Goal: Ask a question: Seek information or help from site administrators or community

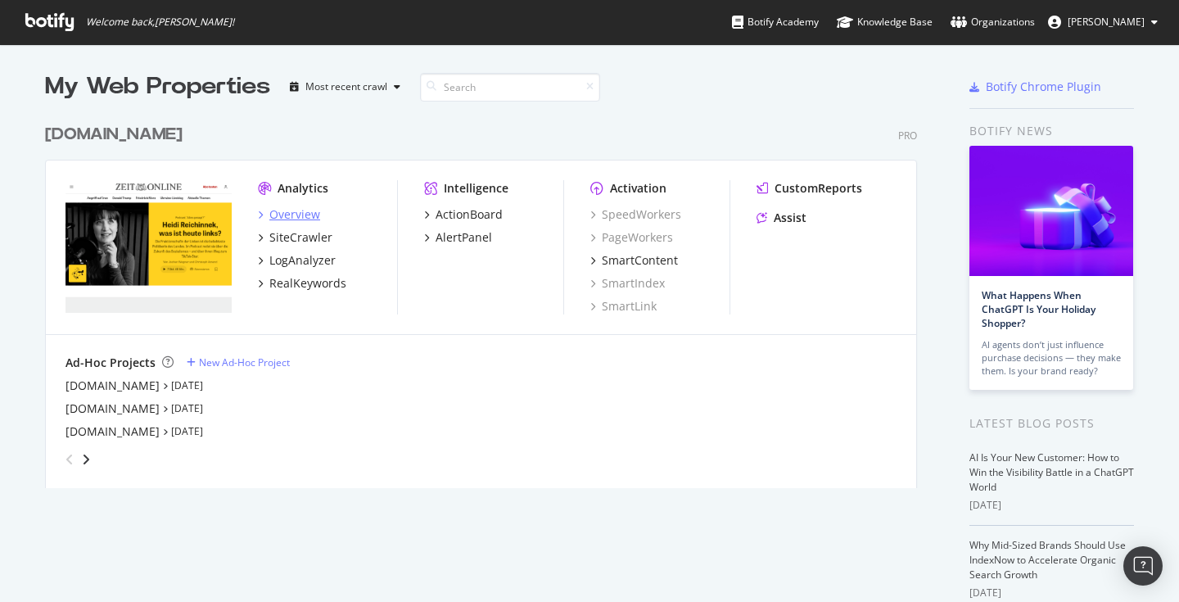
scroll to position [601, 1179]
click at [796, 222] on div "Assist" at bounding box center [790, 218] width 33 height 16
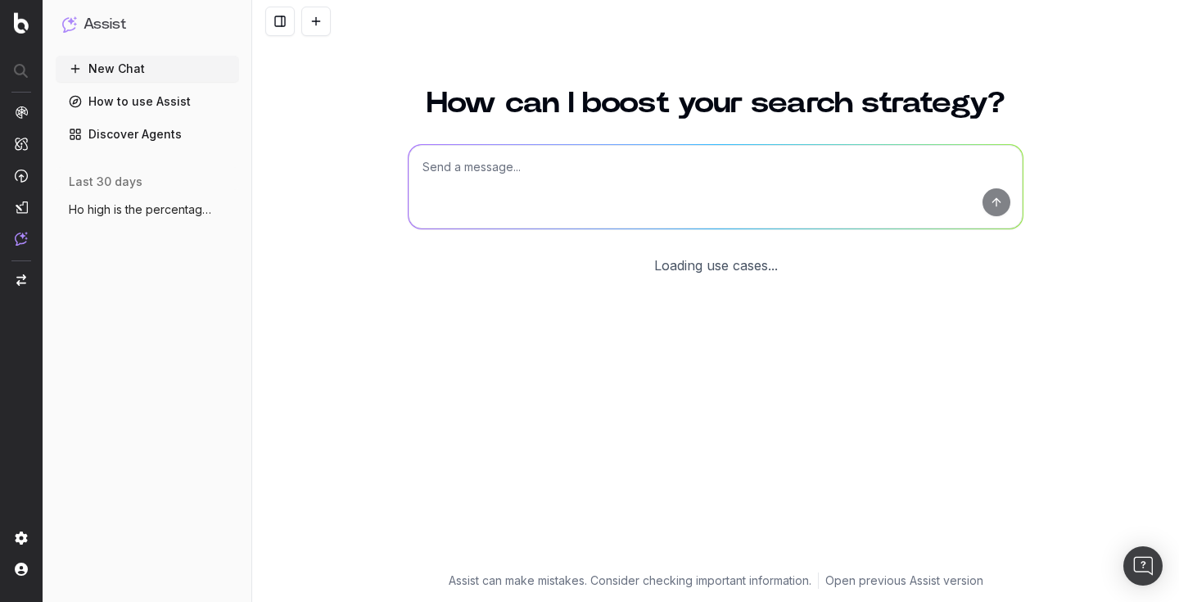
click at [164, 135] on link "Discover Agents" at bounding box center [147, 134] width 183 height 26
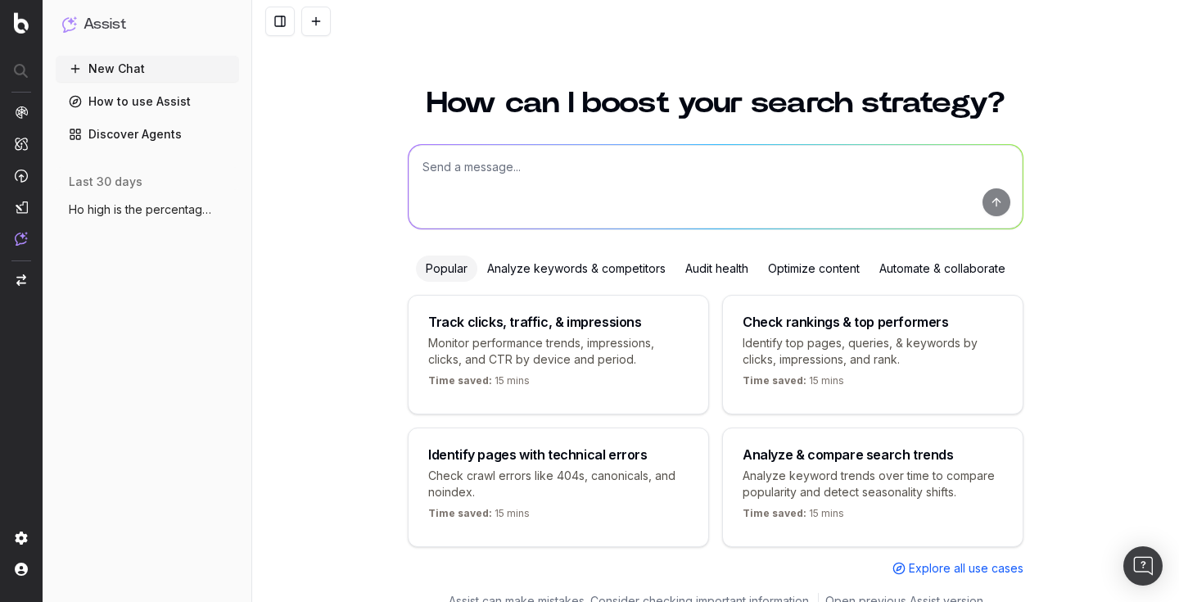
scroll to position [20, 0]
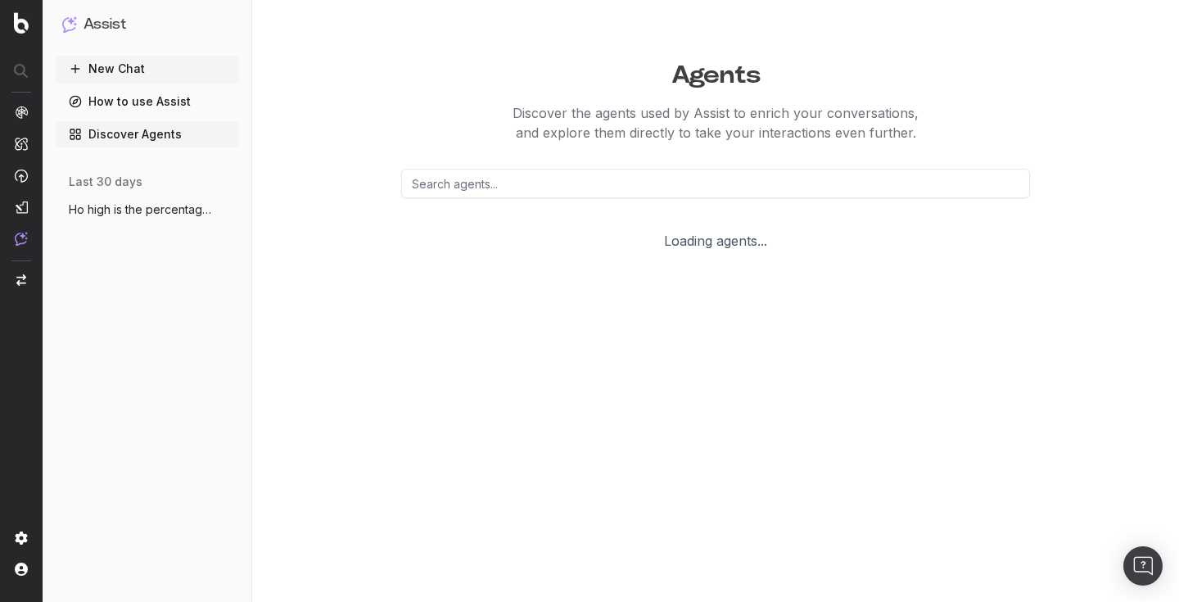
click at [162, 133] on link "Discover Agents" at bounding box center [147, 134] width 183 height 26
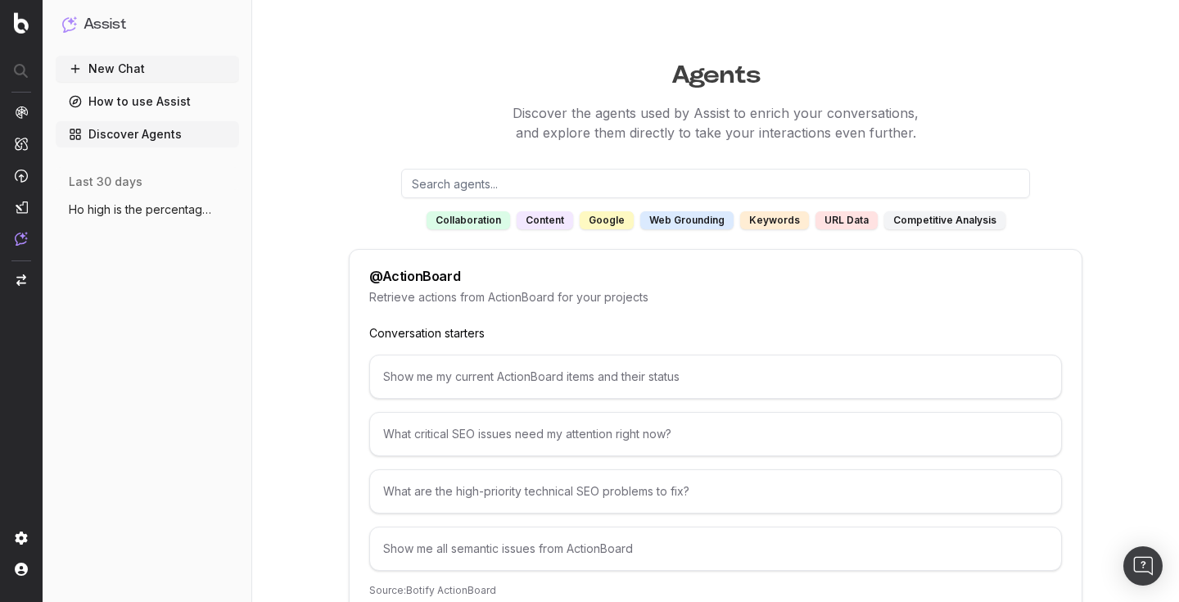
click at [472, 439] on div "What critical SEO issues need my attention right now?" at bounding box center [715, 434] width 693 height 44
click at [486, 436] on div "What critical SEO issues need my attention right now?" at bounding box center [715, 434] width 693 height 44
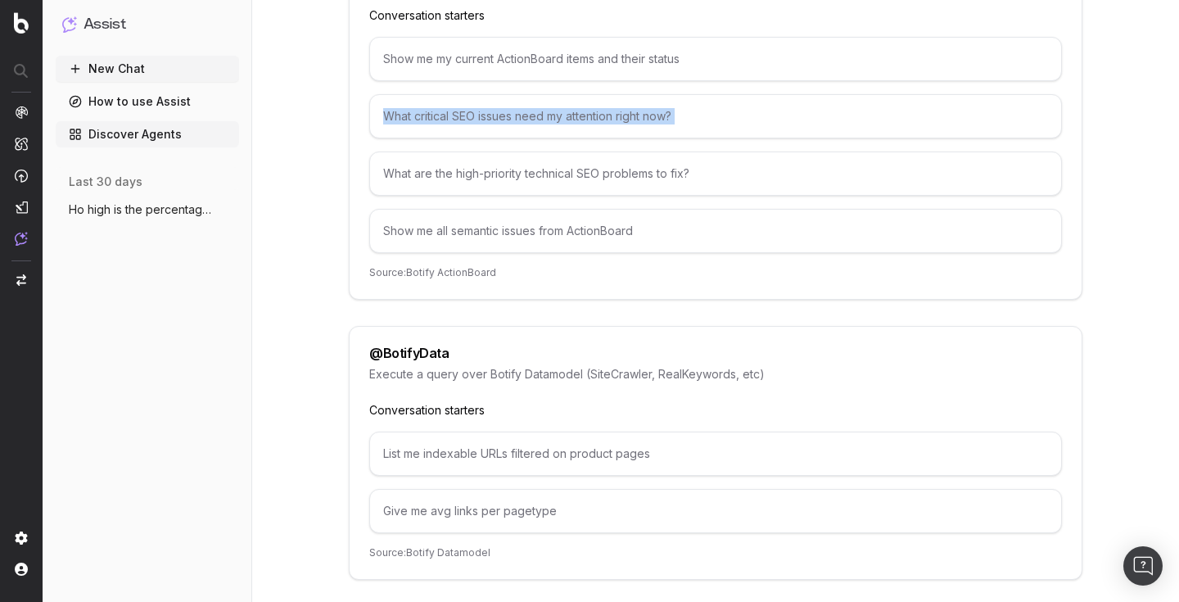
scroll to position [49, 0]
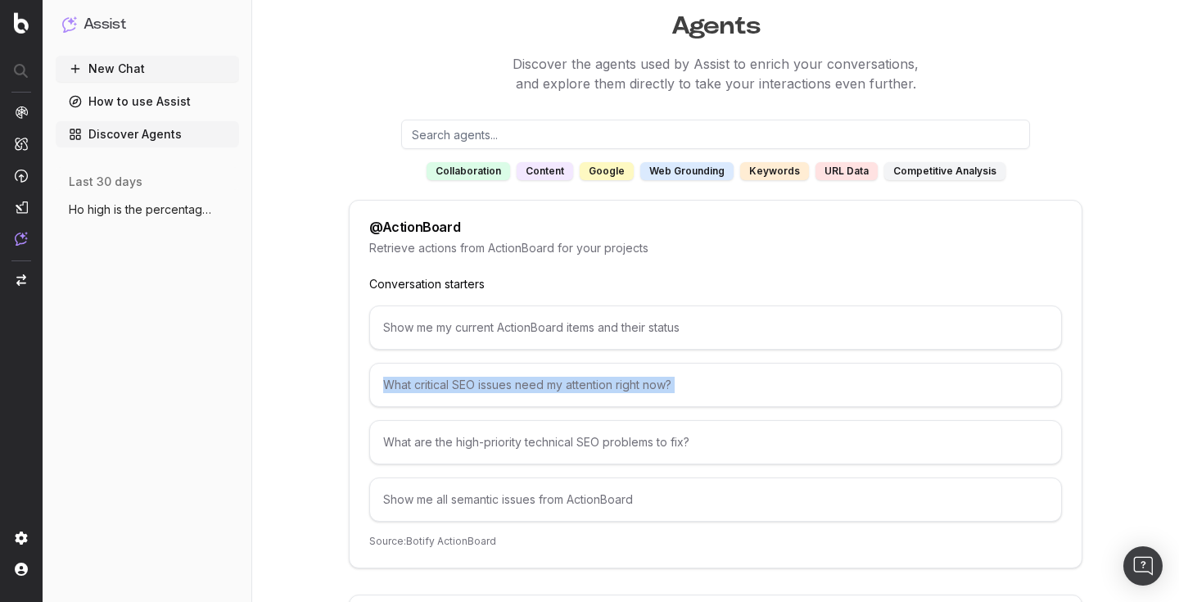
click at [531, 133] on input "text" at bounding box center [715, 134] width 629 height 29
paste input "What critical SEO issues need my attention right now?"
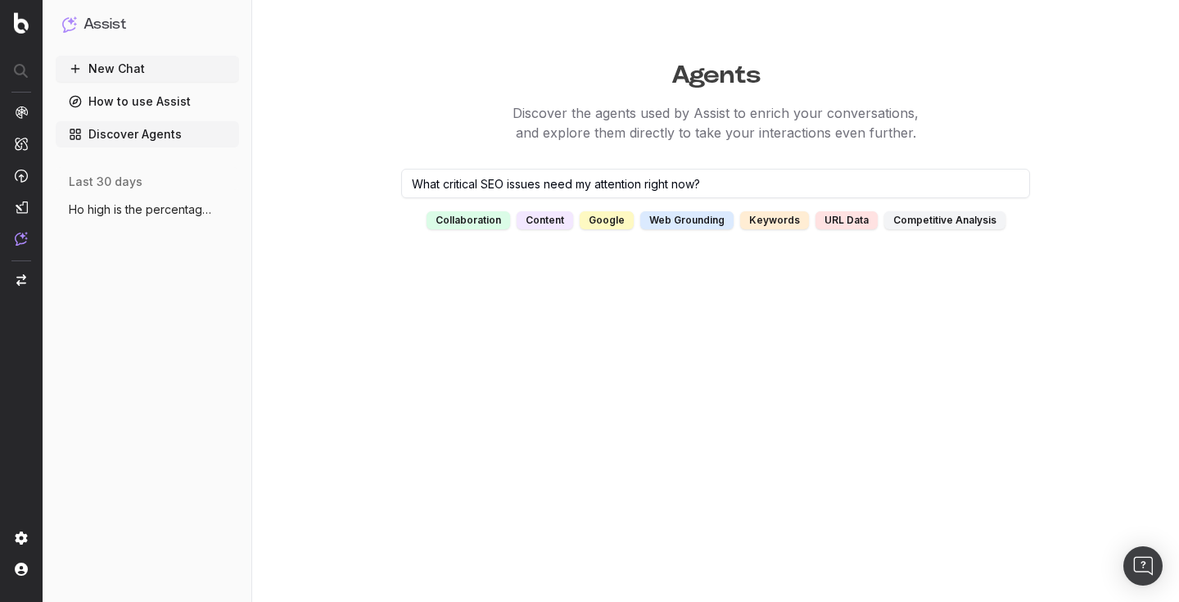
click at [544, 225] on div "content" at bounding box center [545, 220] width 57 height 18
click at [786, 192] on input "What critical SEO issues need my attention right now?" at bounding box center [715, 183] width 629 height 29
type input "What critical SEO issues need my attention right now?"
click at [970, 220] on div "competitive analysis" at bounding box center [945, 220] width 121 height 18
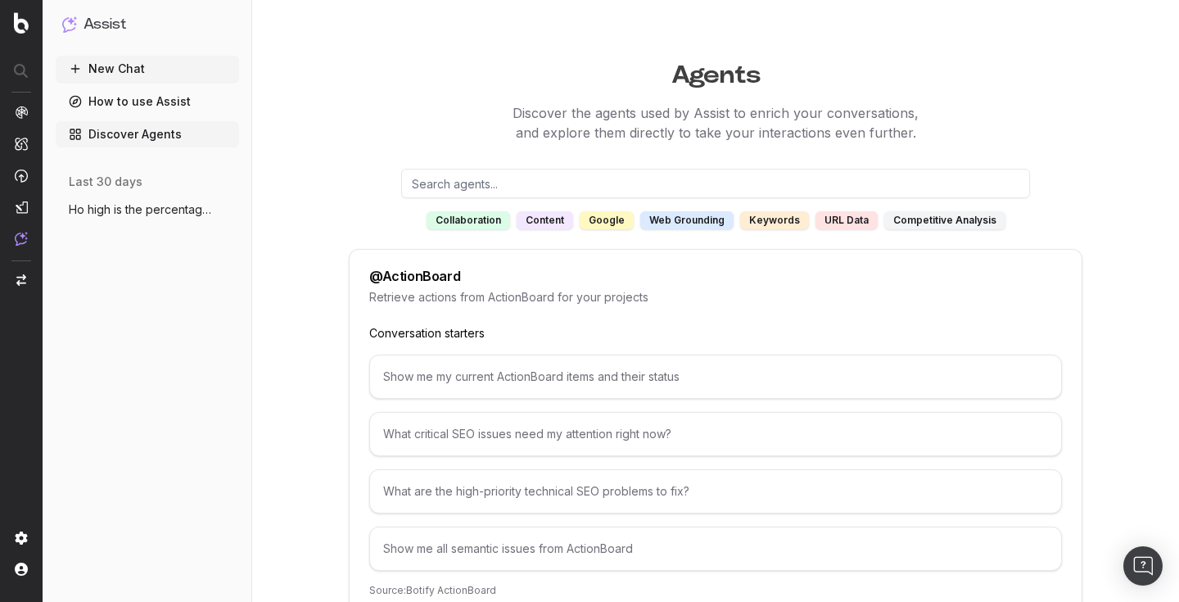
click at [926, 214] on div "competitive analysis" at bounding box center [945, 220] width 121 height 18
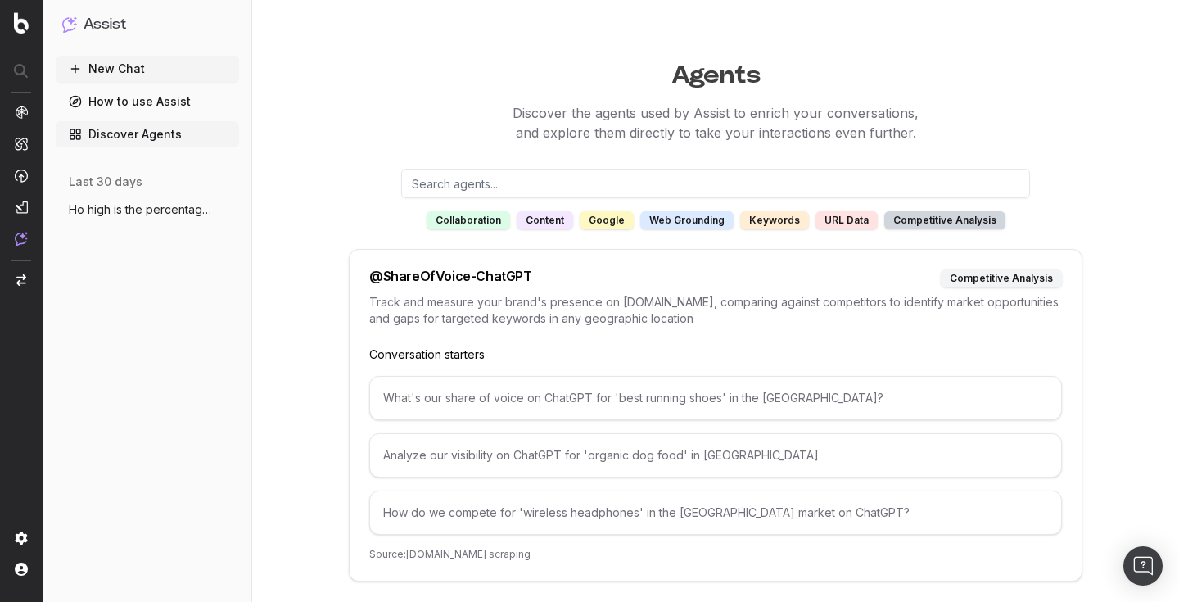
click at [984, 282] on div "competitive analysis" at bounding box center [1001, 278] width 121 height 18
click at [559, 170] on input "text" at bounding box center [715, 183] width 629 height 29
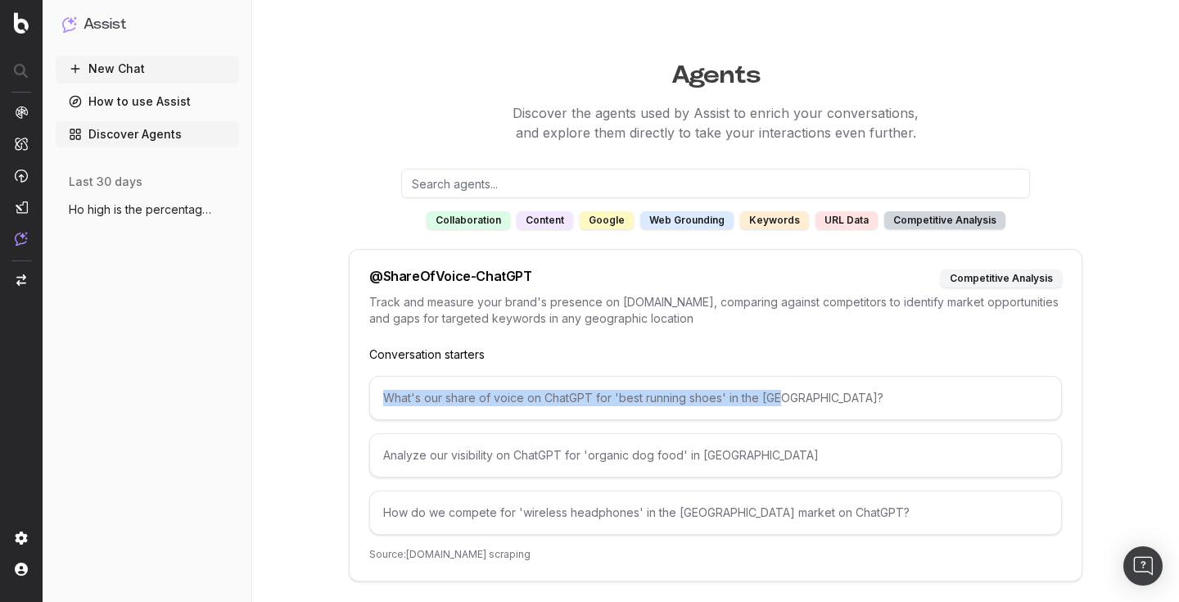
drag, startPoint x: 796, startPoint y: 397, endPoint x: 642, endPoint y: 376, distance: 155.4
click at [642, 376] on div "What's our share of voice on ChatGPT for 'best running shoes' in the US?" at bounding box center [715, 398] width 693 height 44
copy div "What's our share of voice on ChatGPT for 'best running shoes' in the US?"
click at [150, 79] on button "New Chat" at bounding box center [147, 69] width 183 height 26
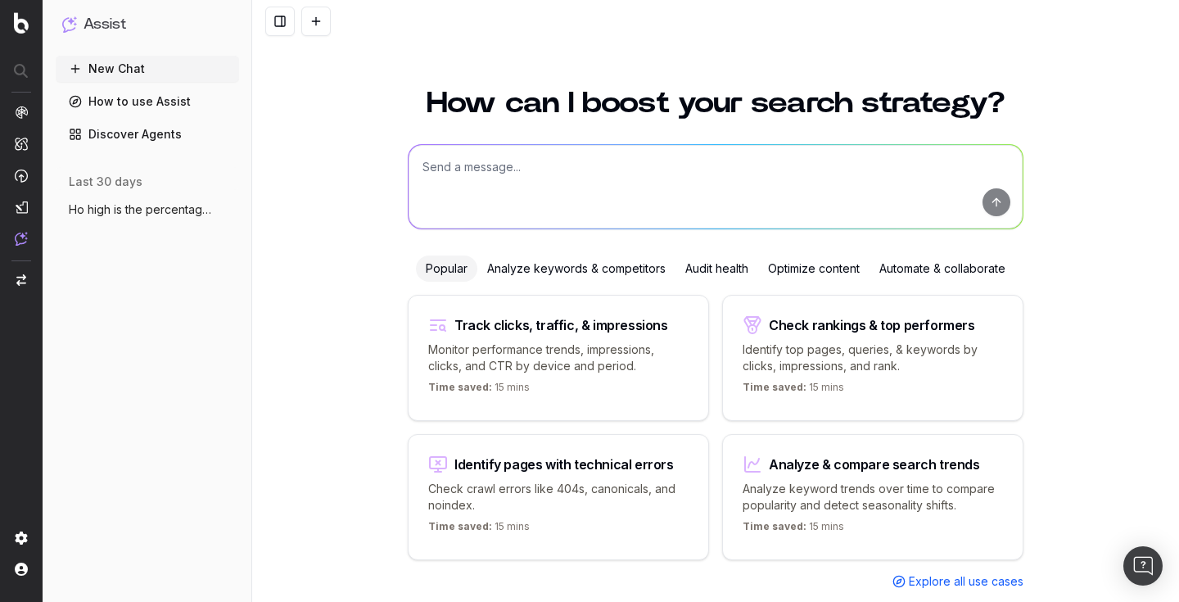
scroll to position [20, 0]
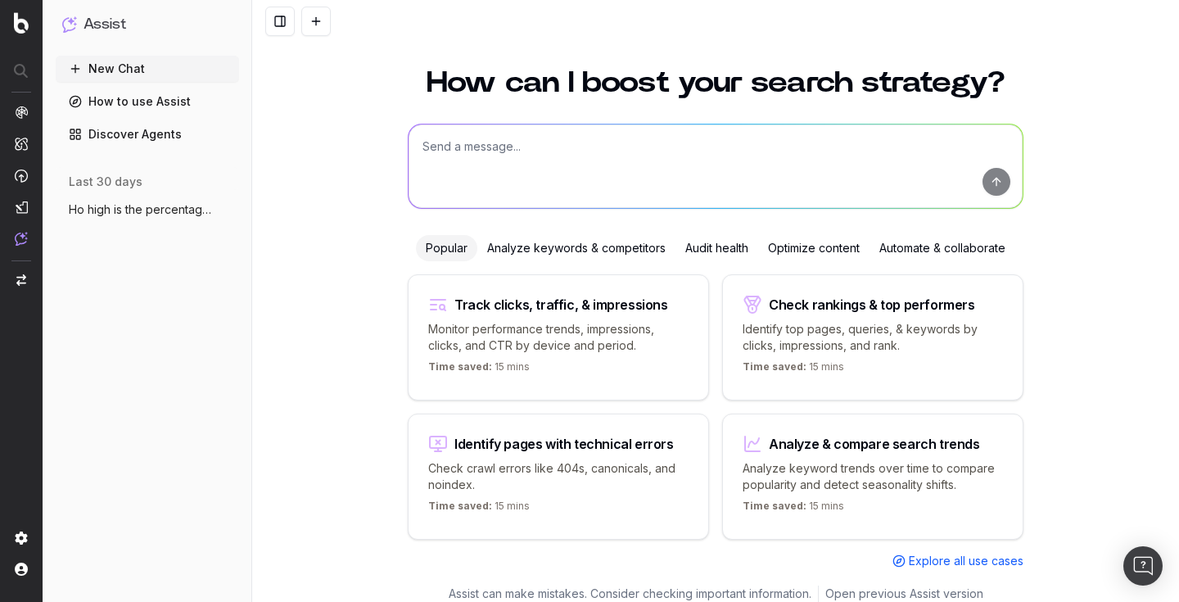
click at [456, 183] on textarea at bounding box center [716, 166] width 614 height 84
paste textarea "What's our share of voice on ChatGPT for 'best running shoes' in the US?"
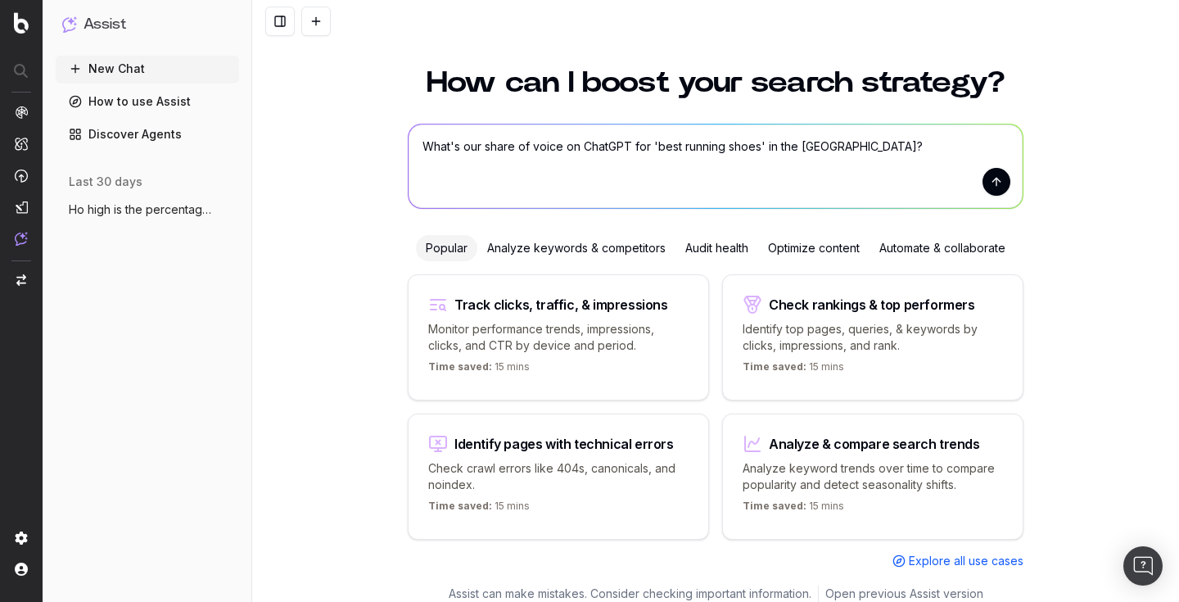
drag, startPoint x: 658, startPoint y: 148, endPoint x: 756, endPoint y: 148, distance: 98.3
click at [756, 148] on textarea "What's our share of voice on ChatGPT for 'best running shoes' in the US?" at bounding box center [716, 166] width 614 height 84
click at [774, 145] on textarea "What's our share of voice on ChatGPT for 'Putin Ukraine' in the US?" at bounding box center [716, 166] width 614 height 84
type textarea "What's our share of voice on ChatGPT for 'Putin Ukraine' in Germany?"
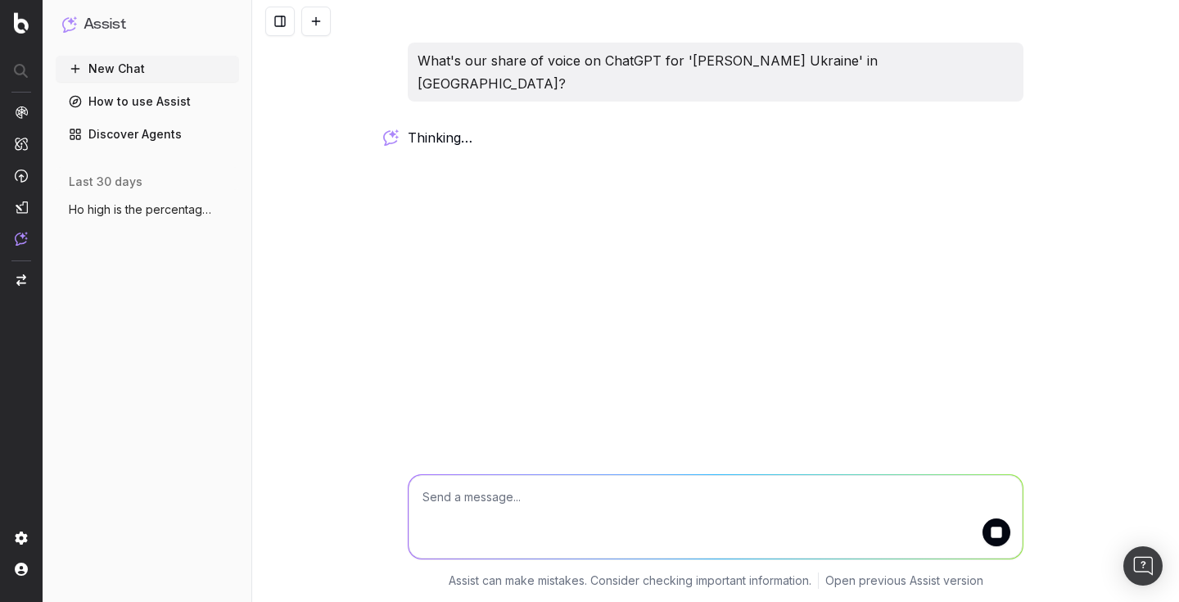
scroll to position [0, 0]
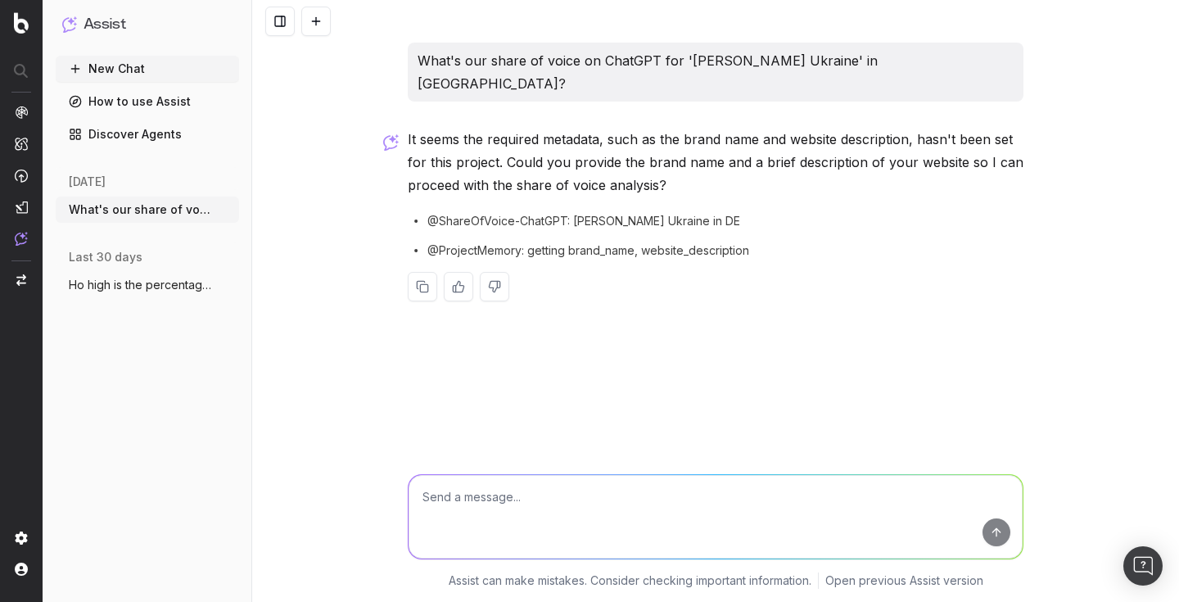
click at [461, 486] on textarea at bounding box center [716, 517] width 614 height 84
type textarea "Brand Name "DIE ZEIT""
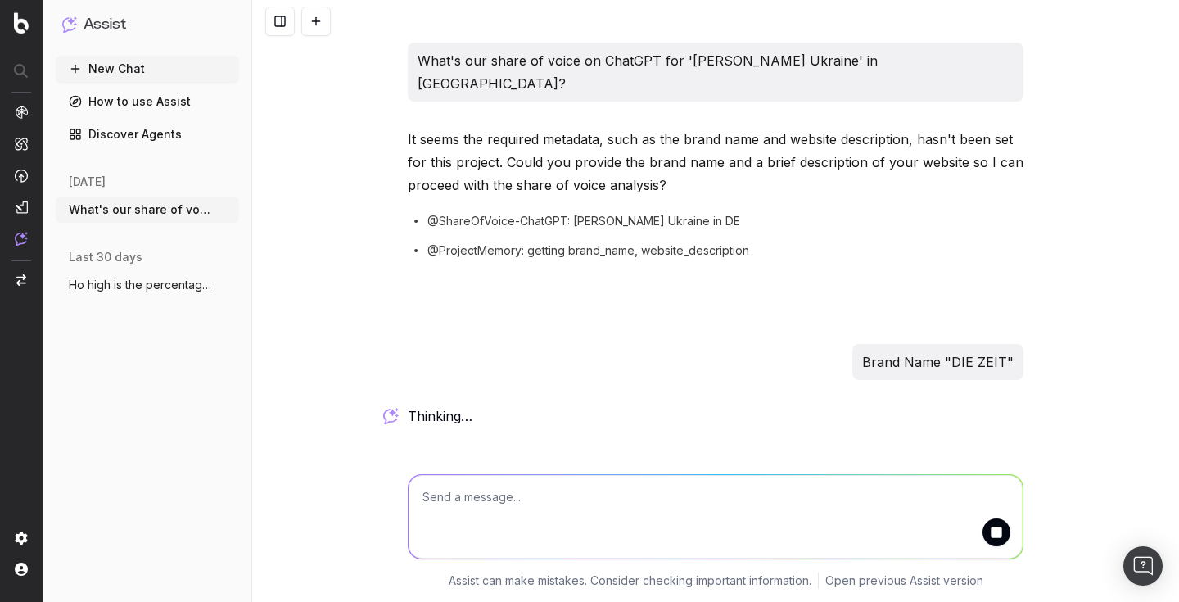
scroll to position [11, 0]
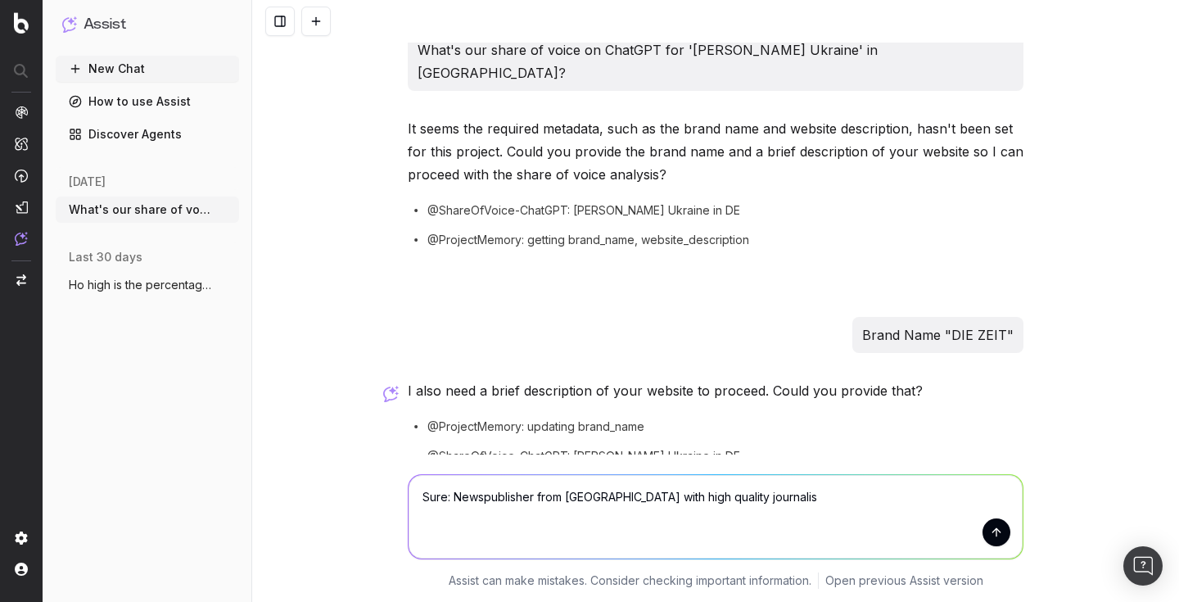
type textarea "Sure: Newspublisher from Germany with high quality journalism"
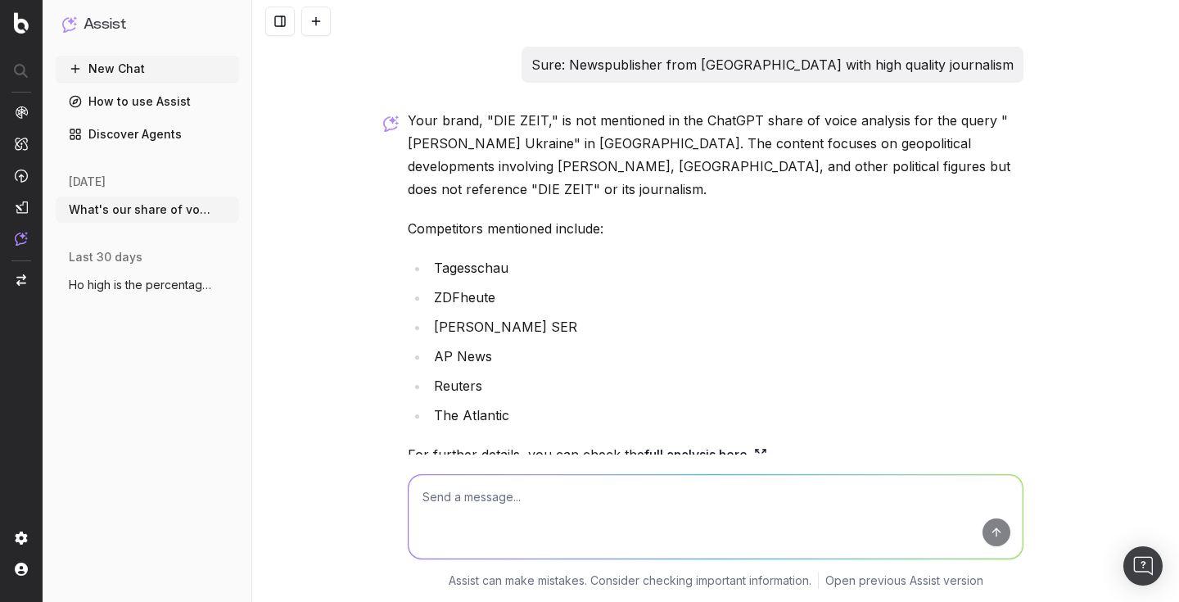
scroll to position [602, 0]
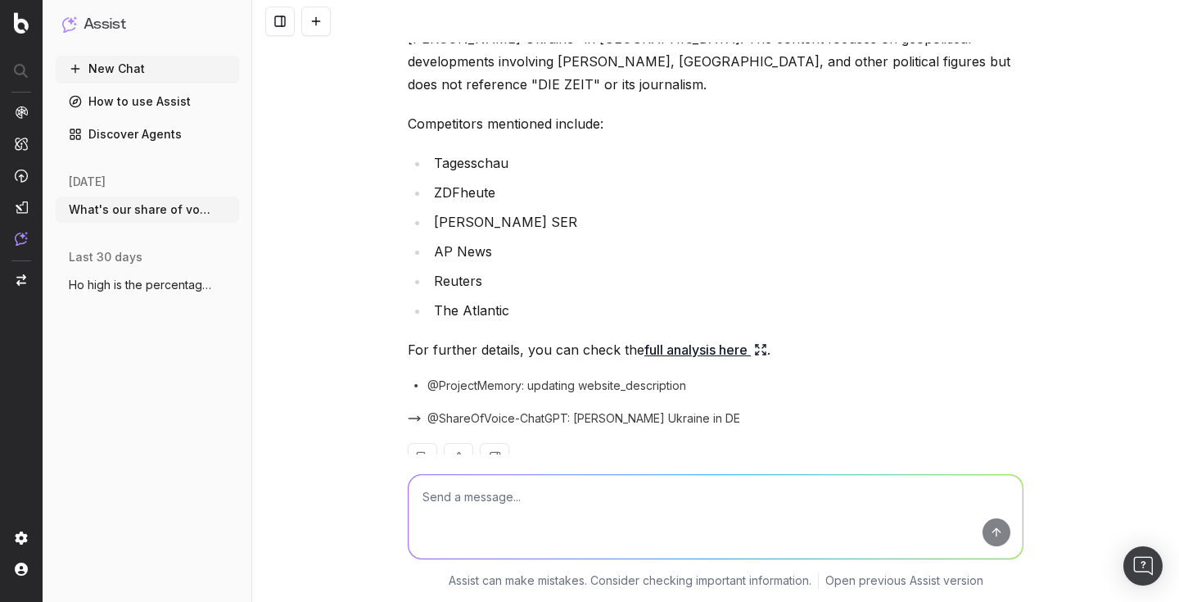
click at [680, 338] on link "full analysis here" at bounding box center [706, 349] width 123 height 23
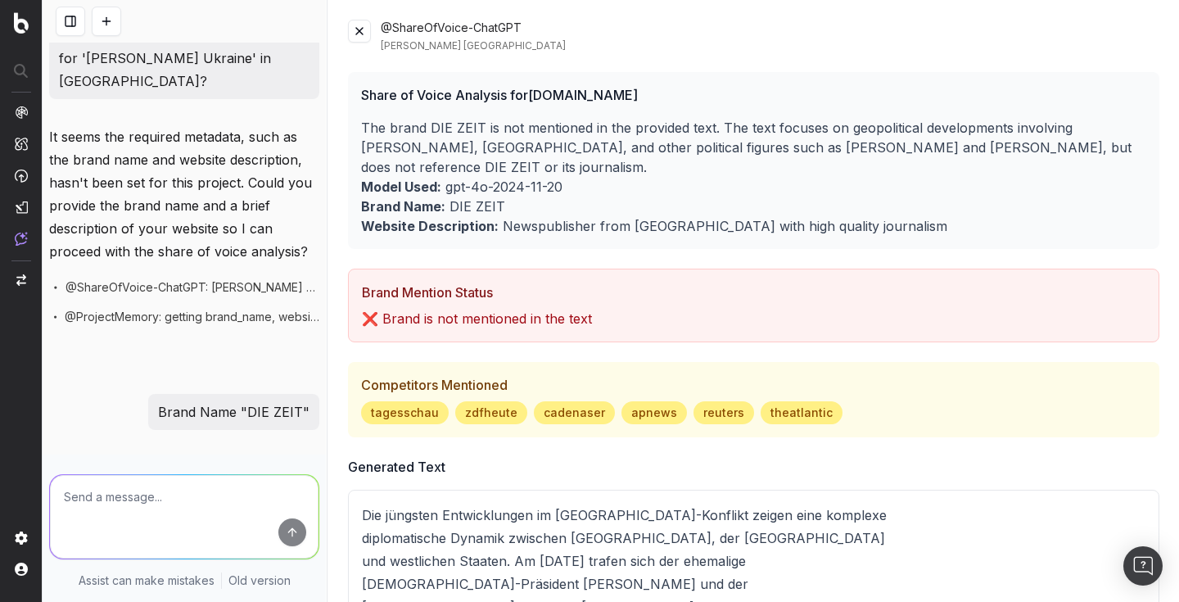
scroll to position [0, 0]
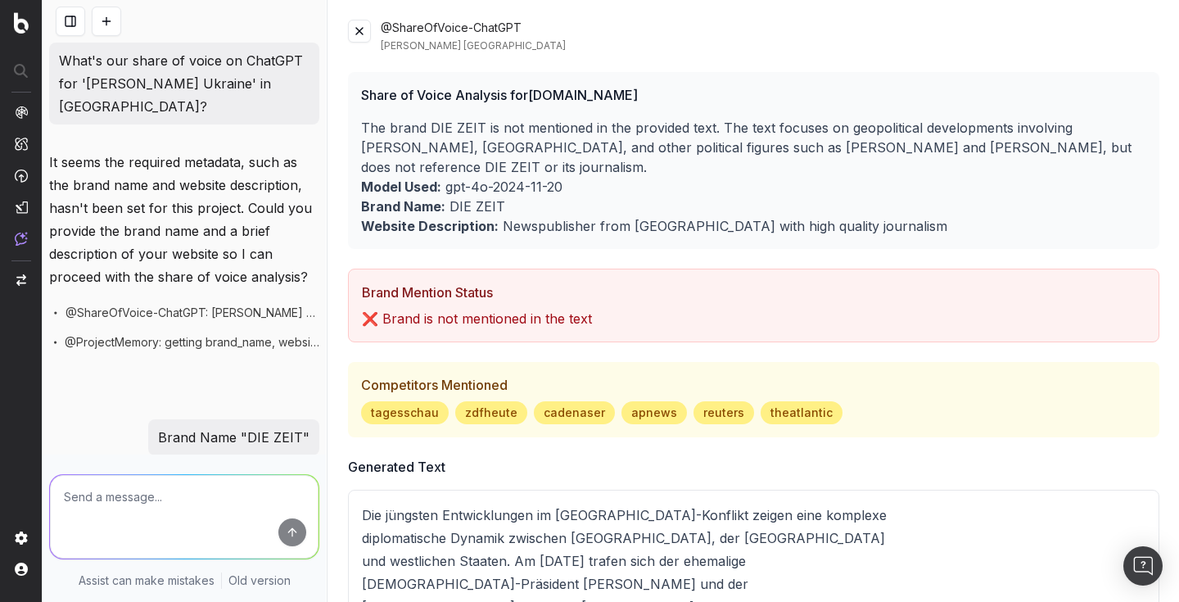
drag, startPoint x: 60, startPoint y: 61, endPoint x: 124, endPoint y: 500, distance: 444.5
click at [124, 500] on div "What's our share of voice on ChatGPT for 'Putin Ukraine' in Germany? It seems t…" at bounding box center [184, 301] width 283 height 602
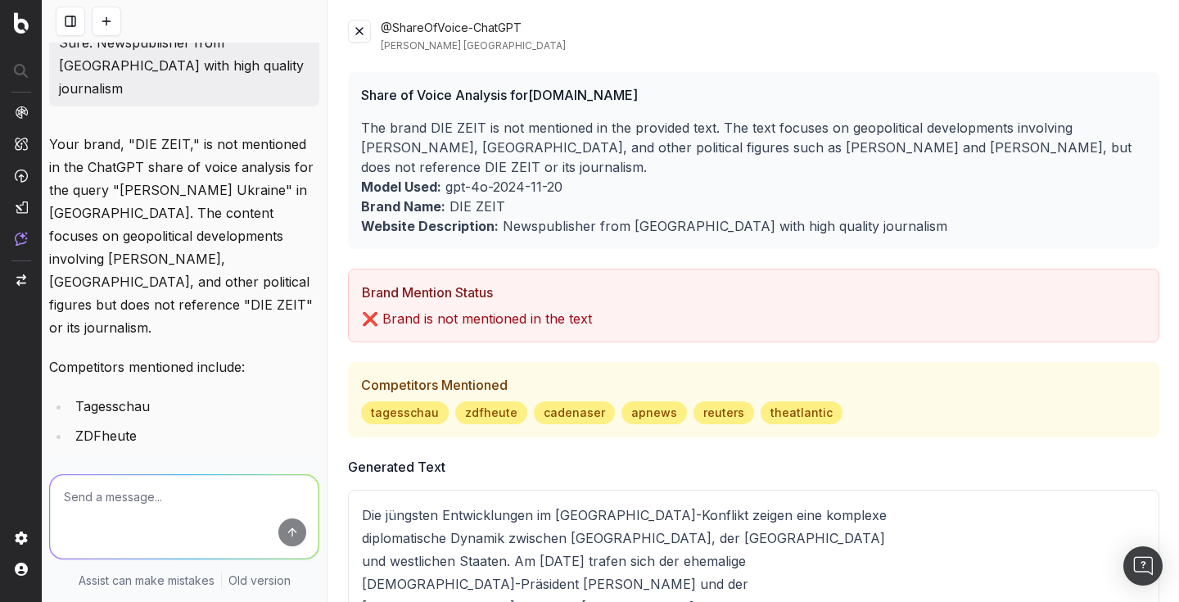
scroll to position [877, 0]
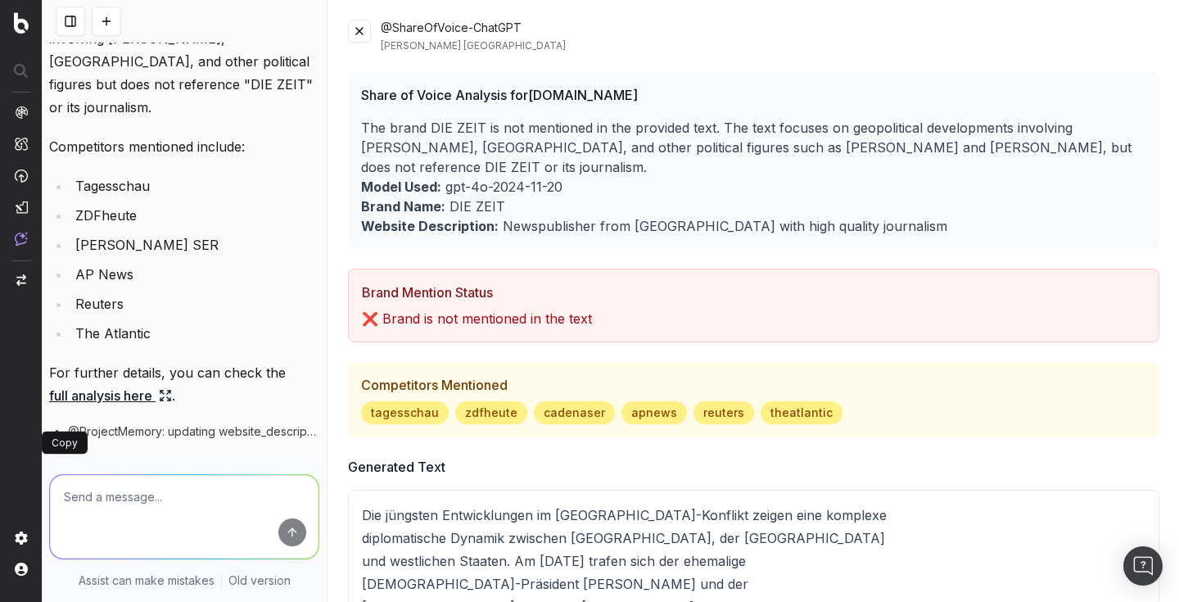
click at [65, 489] on button at bounding box center [63, 503] width 29 height 29
